Goal: Find specific page/section: Find specific page/section

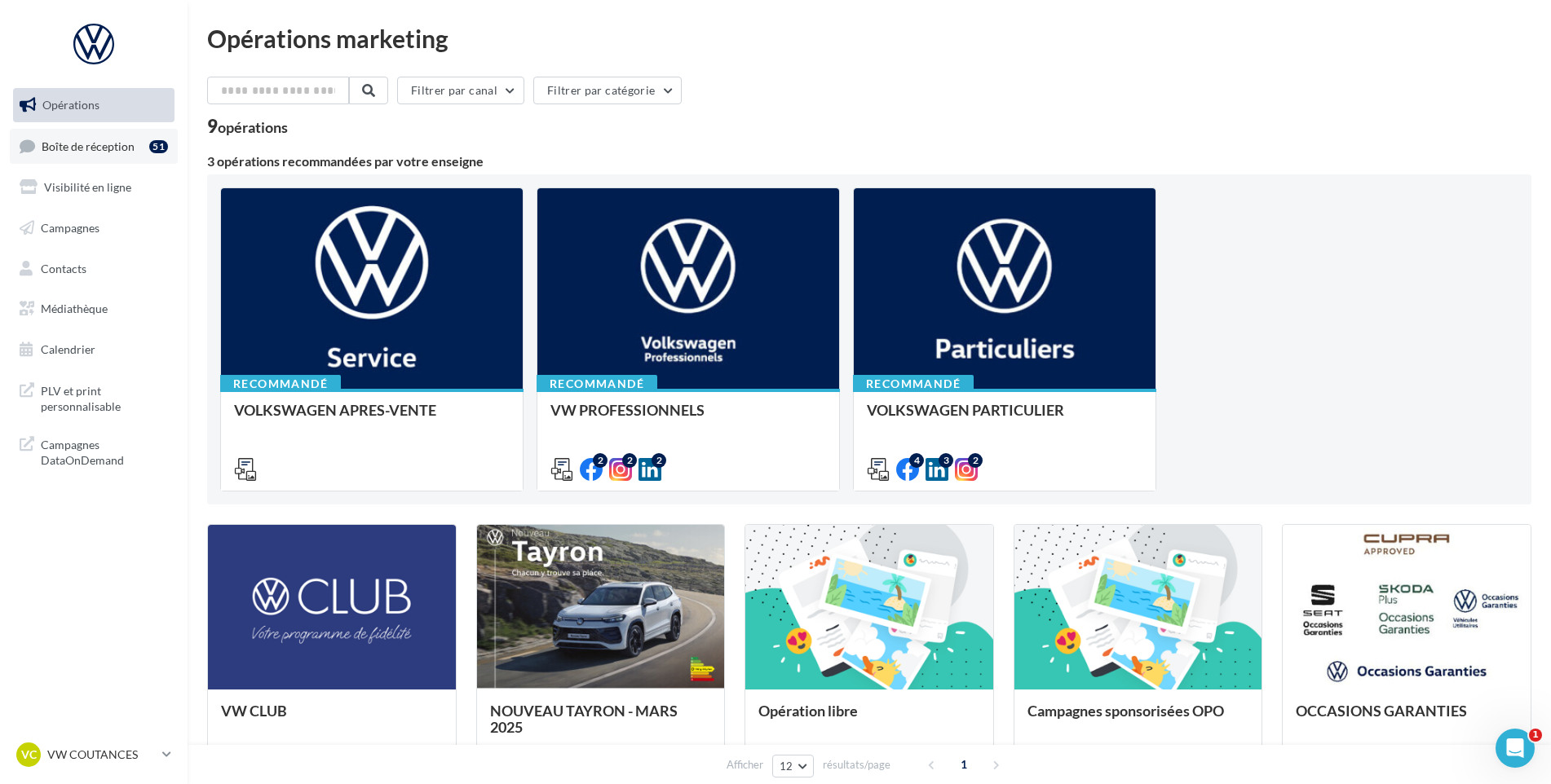
click at [141, 136] on link "Boîte de réception 51" at bounding box center [94, 146] width 168 height 35
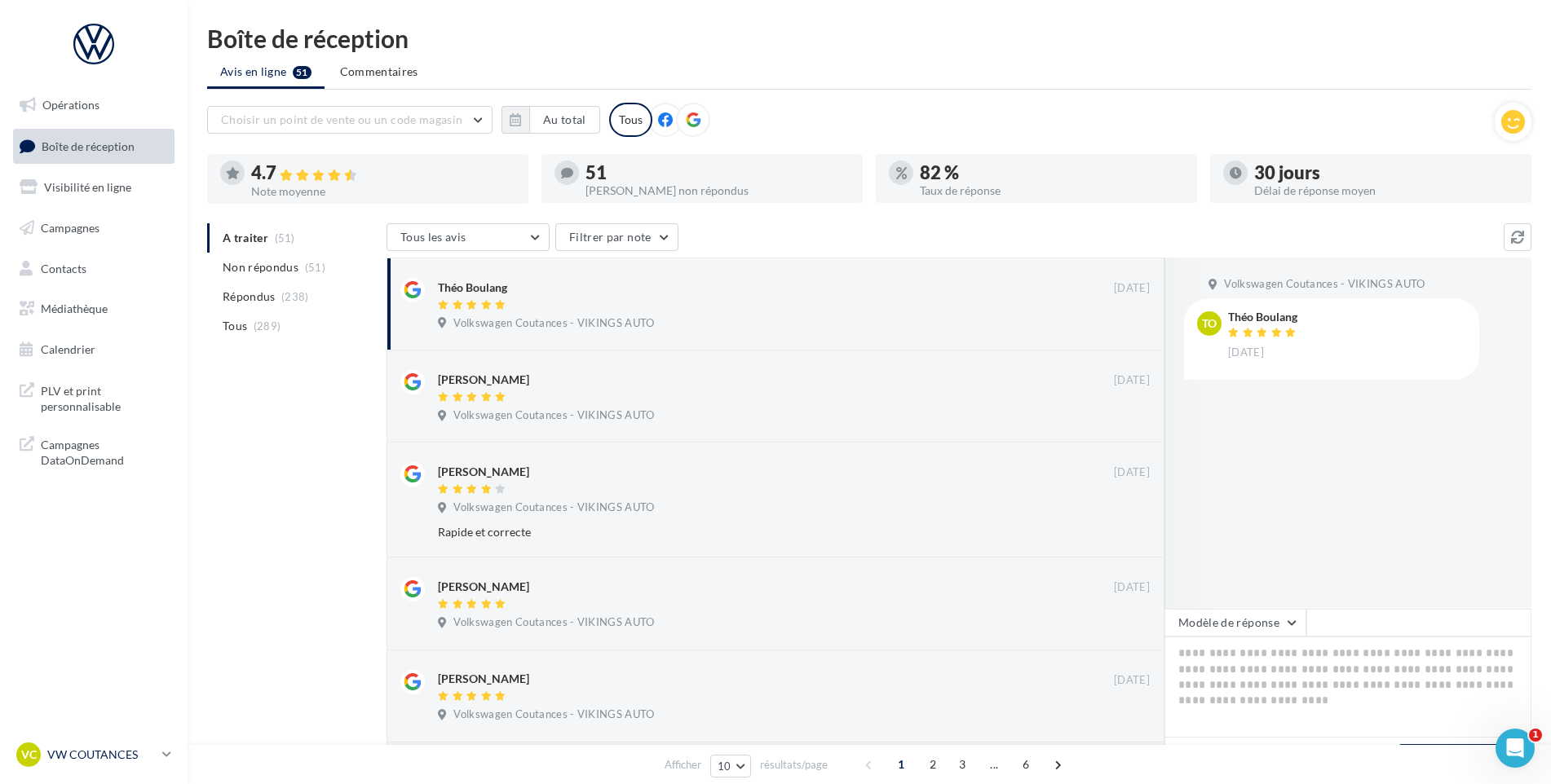
click at [148, 742] on link "VC VW COUTANCES vw-cou-vau" at bounding box center [94, 754] width 161 height 31
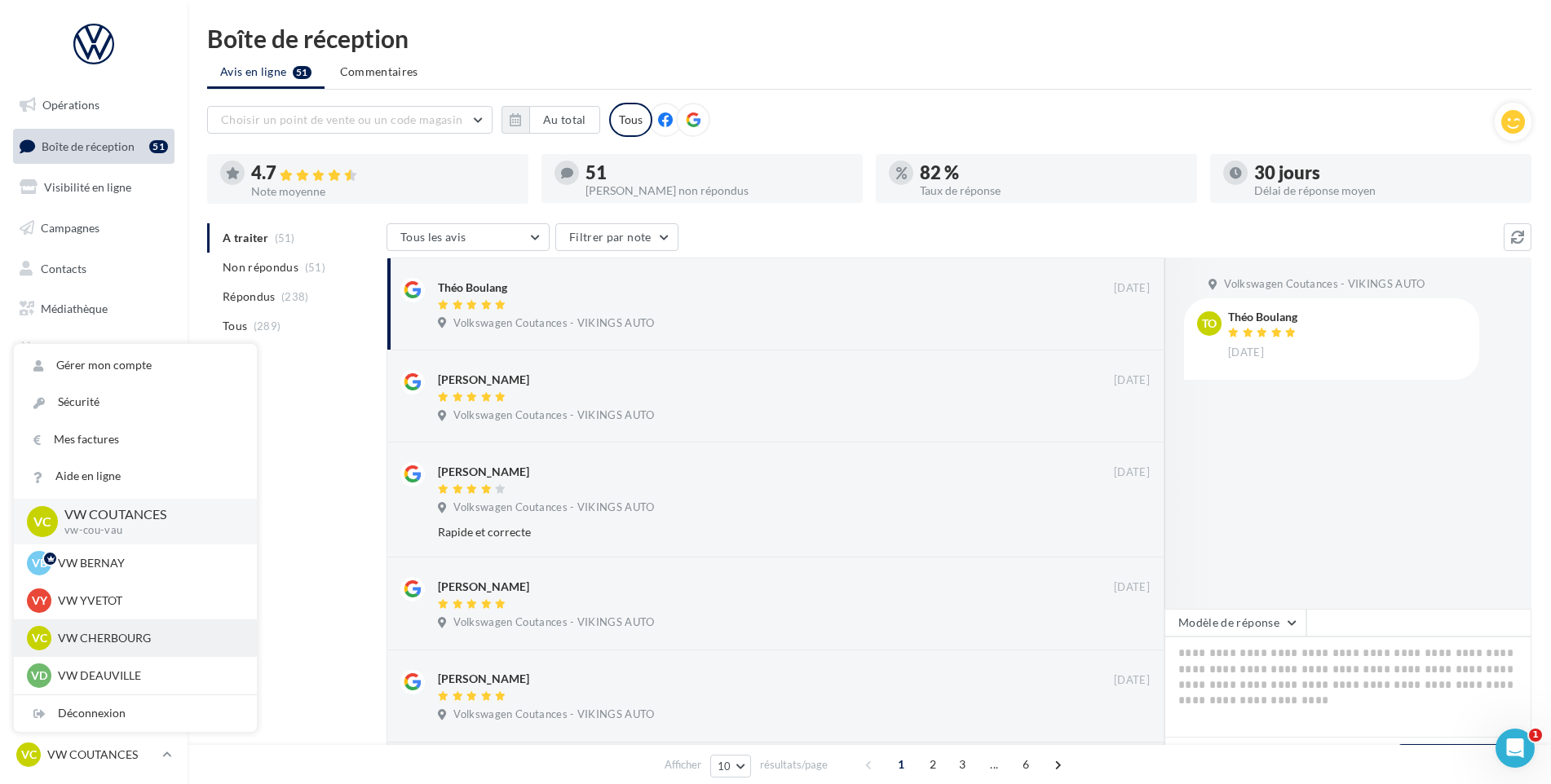
scroll to position [407, 0]
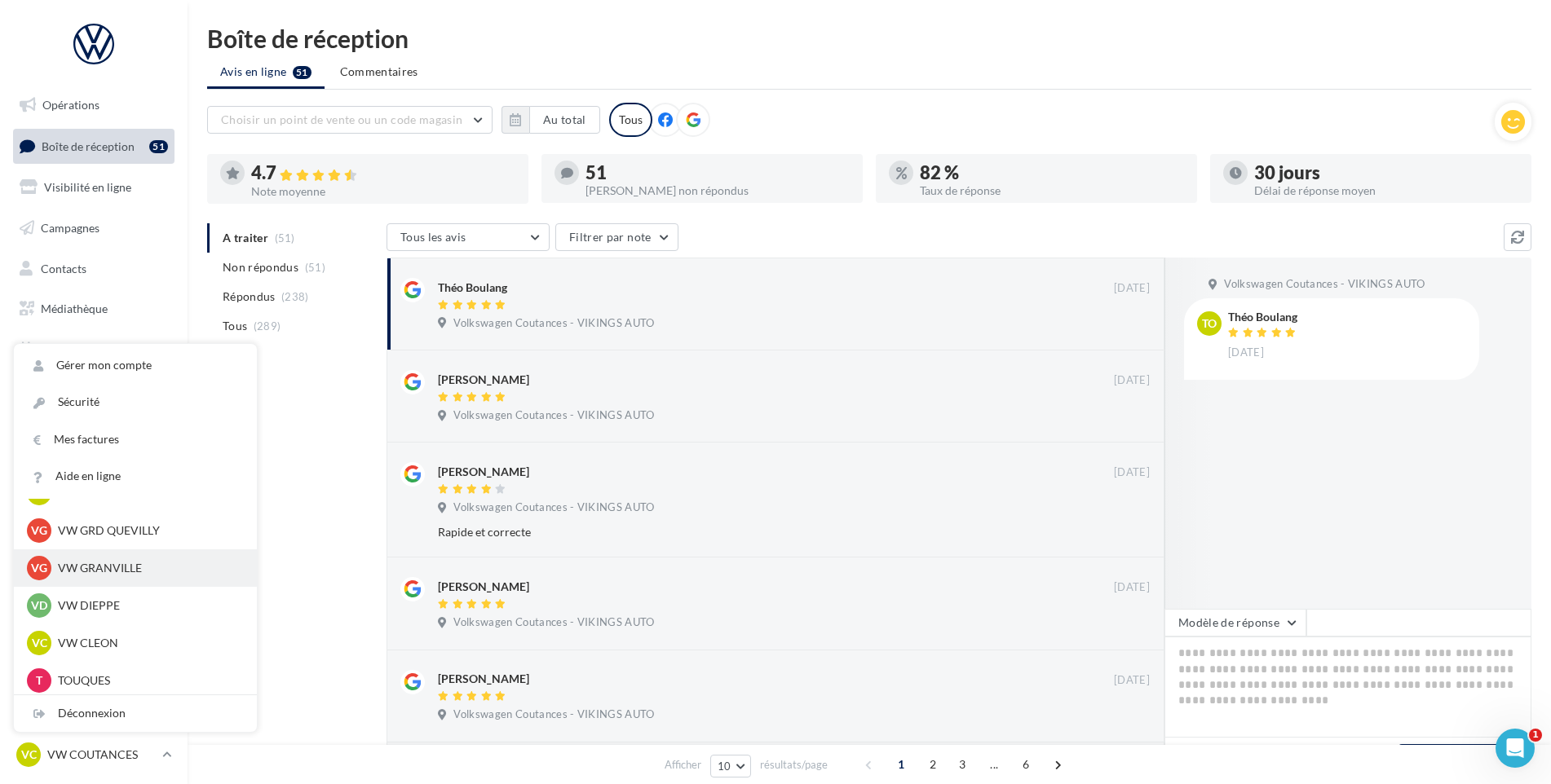
click at [126, 564] on p "VW GRANVILLE" at bounding box center [147, 568] width 179 height 16
